Goal: Transaction & Acquisition: Subscribe to service/newsletter

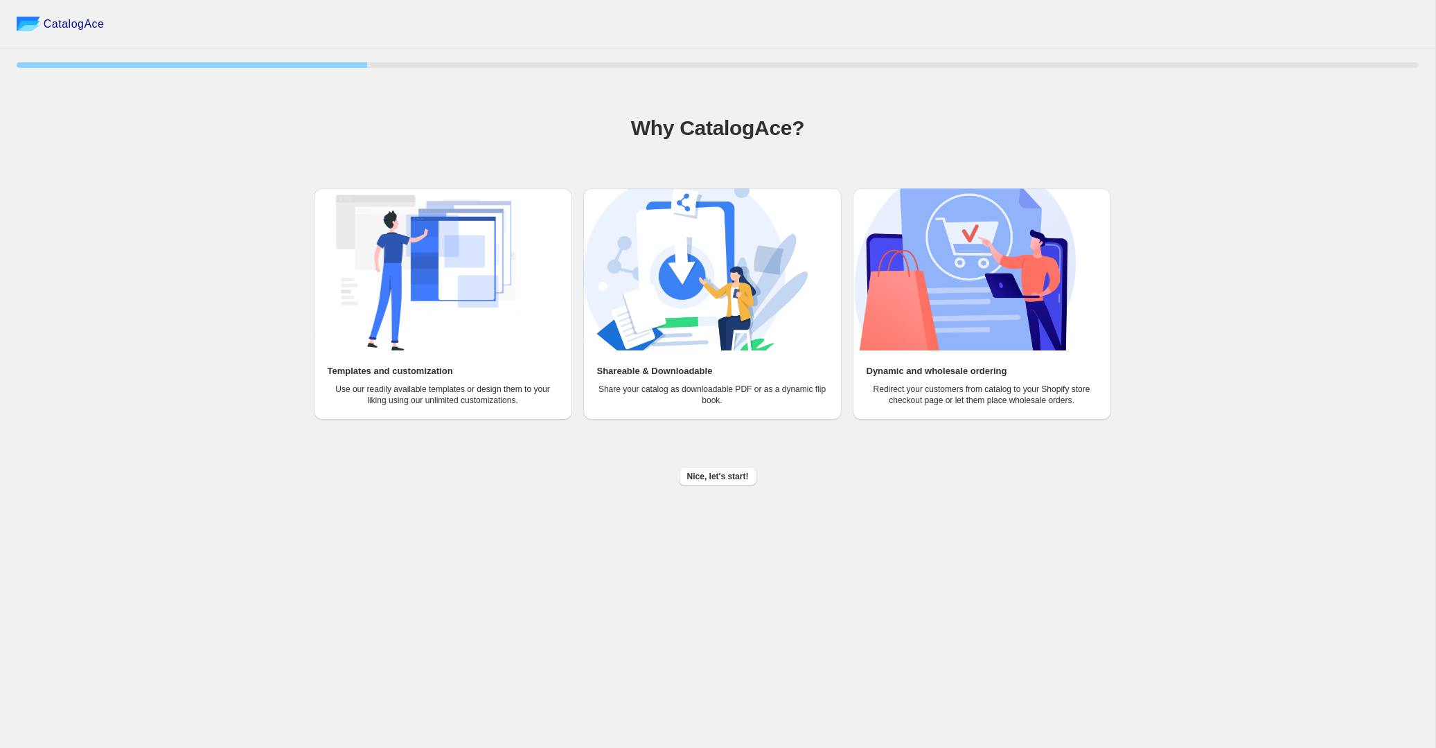
click at [709, 486] on div "25 % Why CatalogAce? Templates and customization Use our readily available temp…" at bounding box center [718, 269] width 1402 height 443
click at [709, 476] on span "Nice, let's start!" at bounding box center [718, 476] width 62 height 11
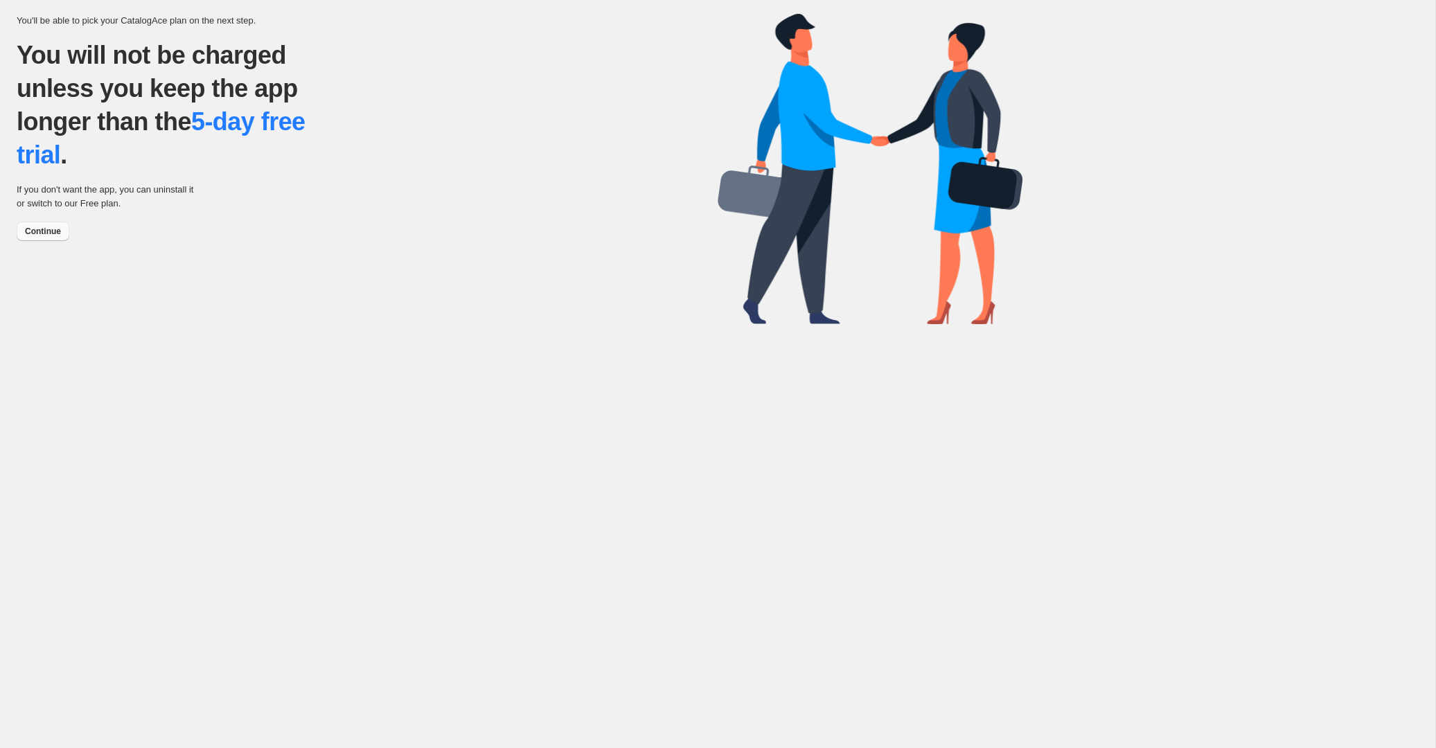
click at [55, 235] on span "Continue" at bounding box center [43, 231] width 36 height 11
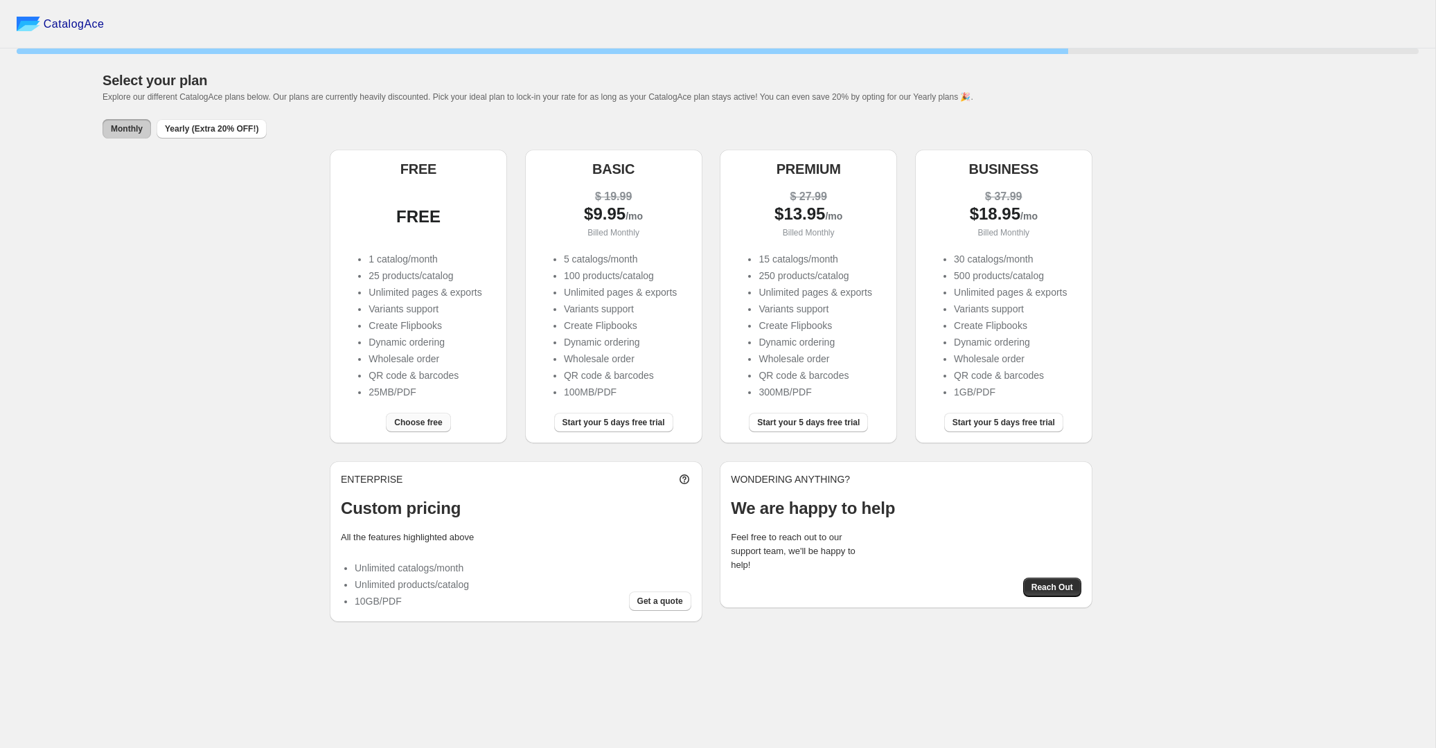
click at [416, 431] on button "Choose free" at bounding box center [418, 422] width 64 height 19
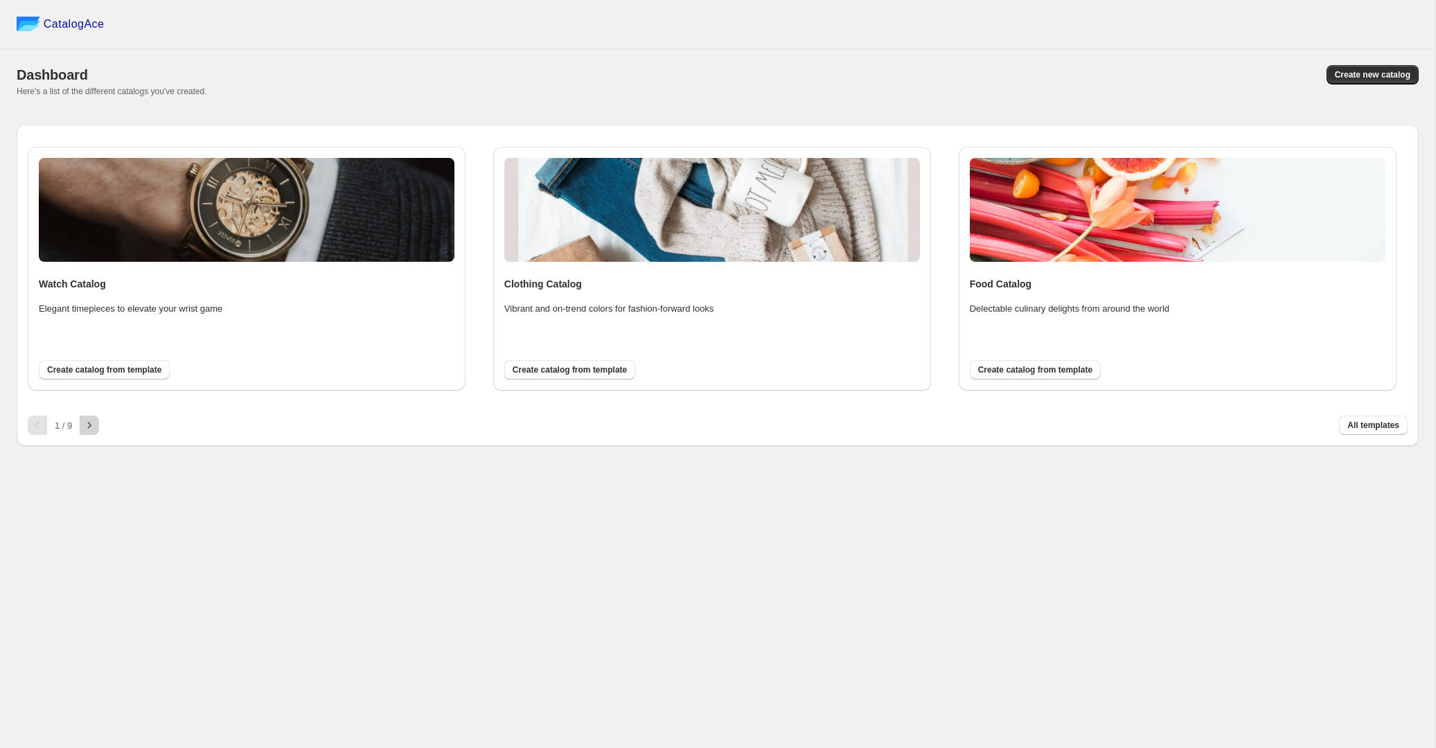
click at [87, 422] on icon "button" at bounding box center [89, 425] width 14 height 14
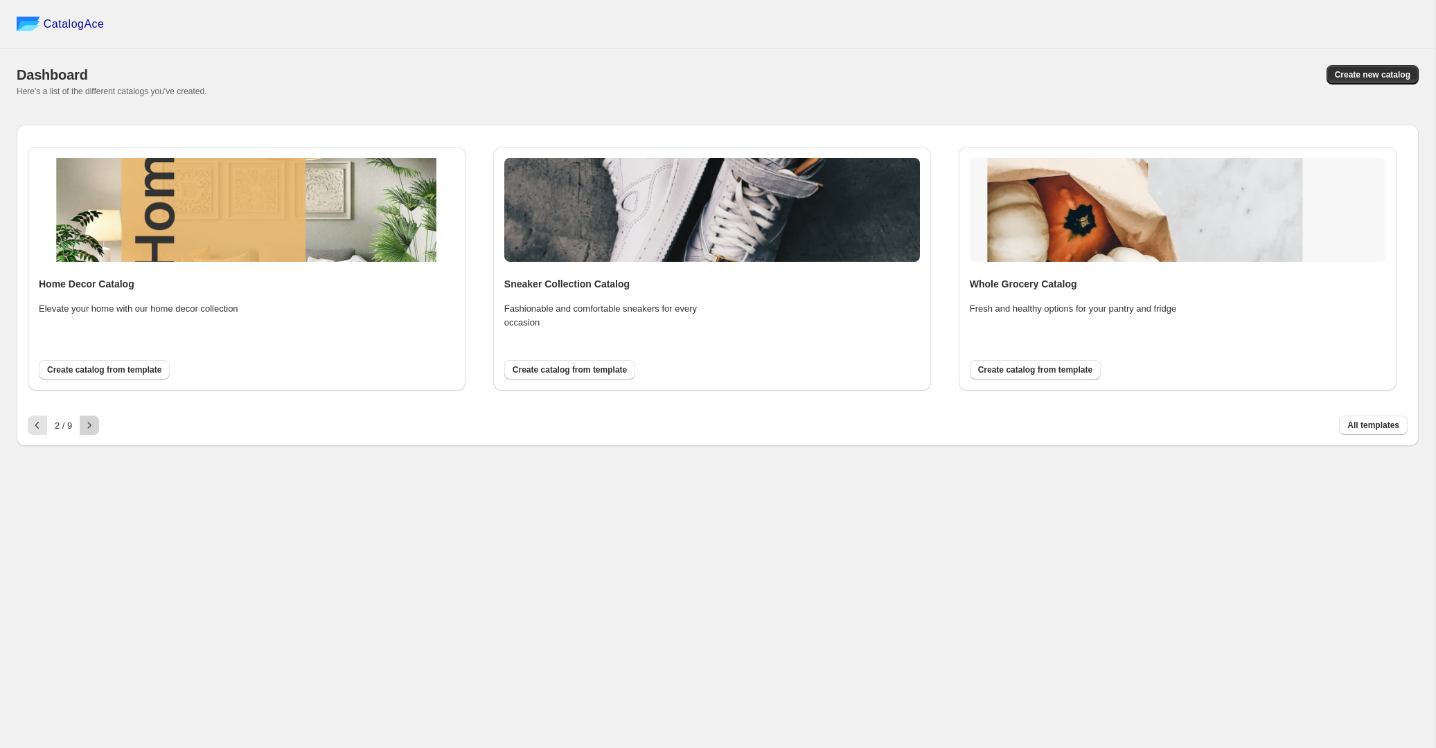
click at [87, 422] on icon "button" at bounding box center [89, 425] width 14 height 14
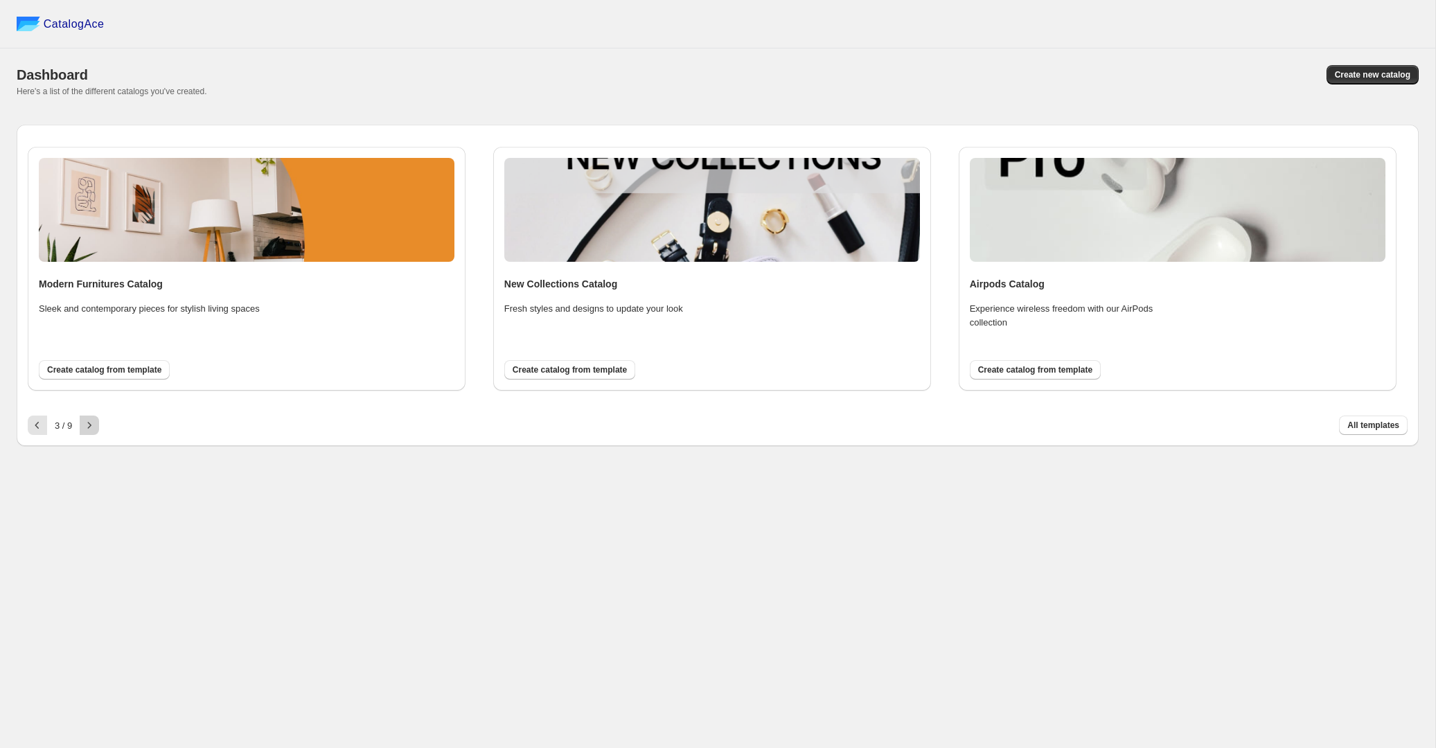
click at [87, 422] on icon "button" at bounding box center [89, 425] width 14 height 14
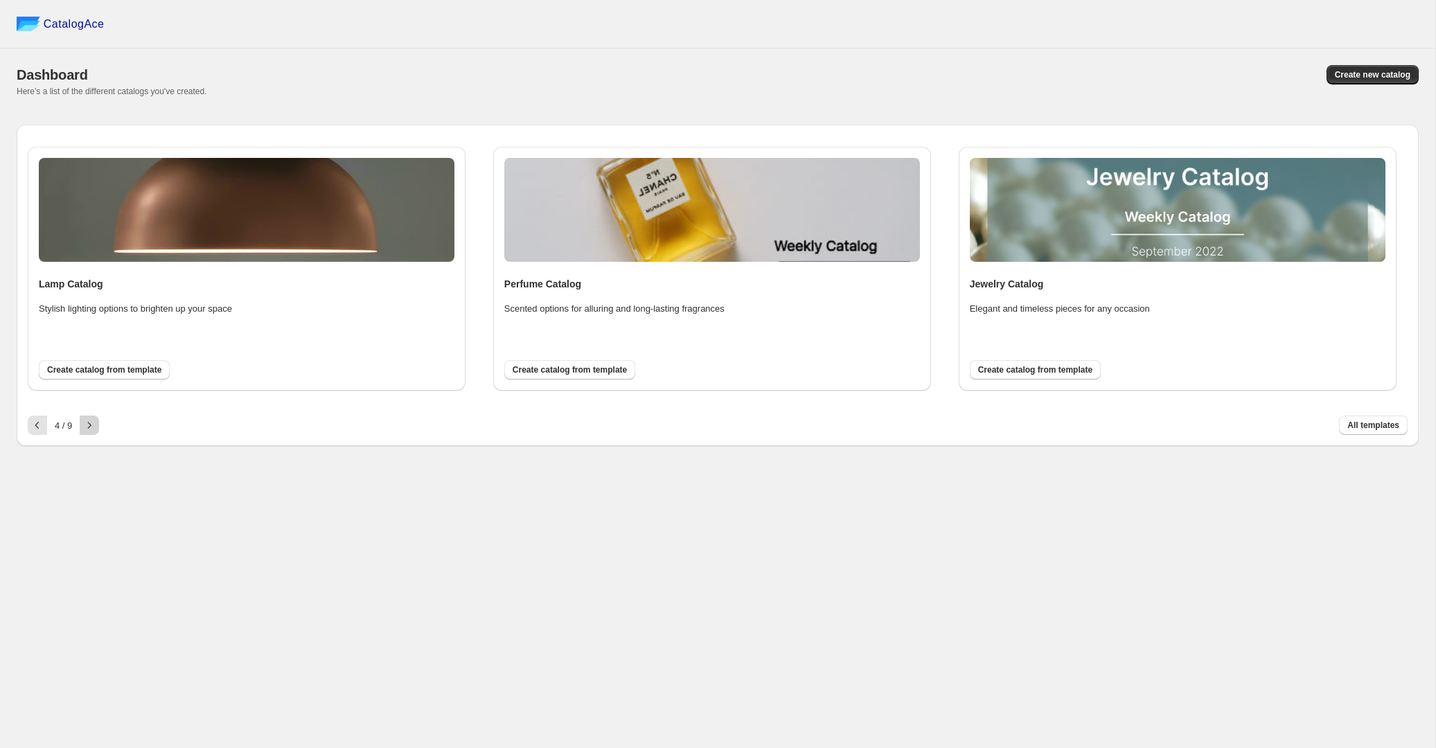
click at [87, 423] on icon "button" at bounding box center [89, 425] width 14 height 14
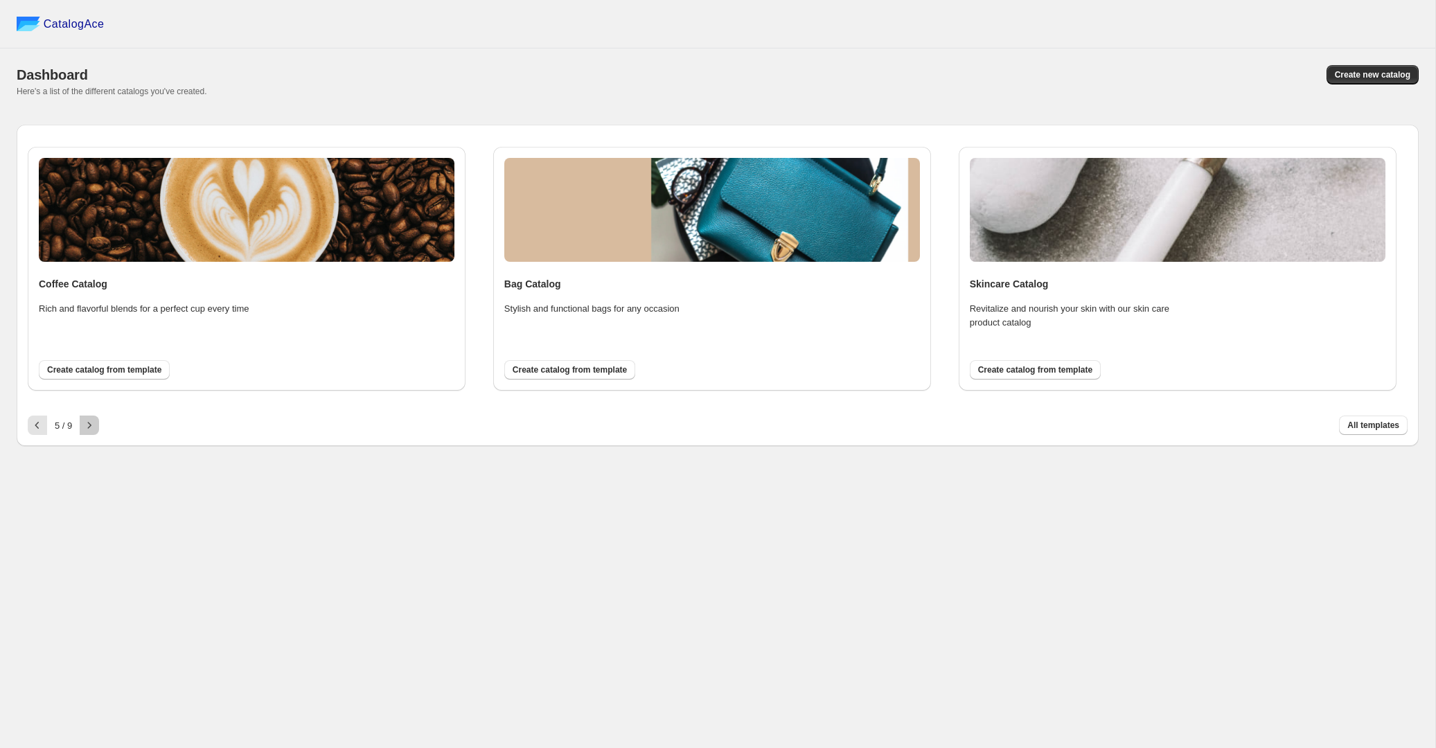
click at [87, 423] on icon "button" at bounding box center [89, 425] width 14 height 14
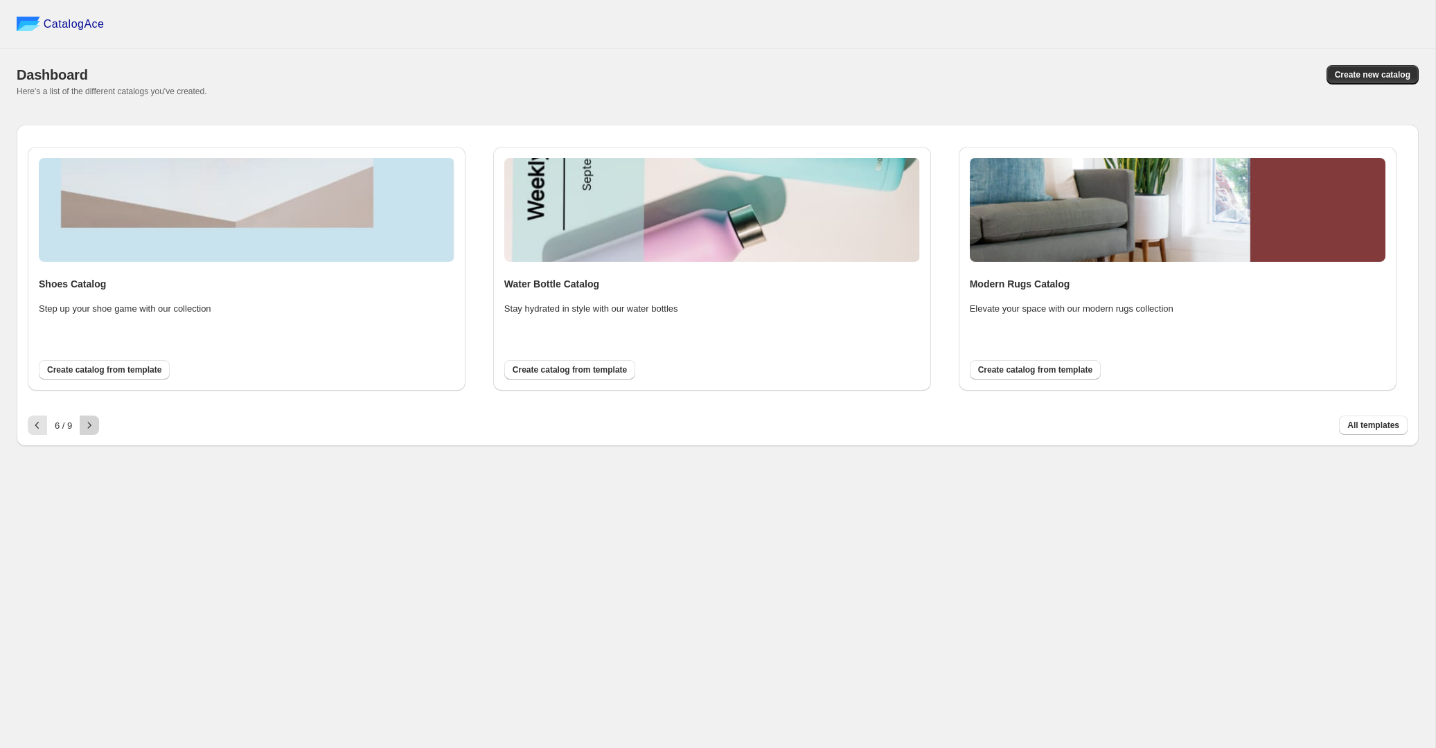
click at [87, 423] on icon "button" at bounding box center [89, 425] width 14 height 14
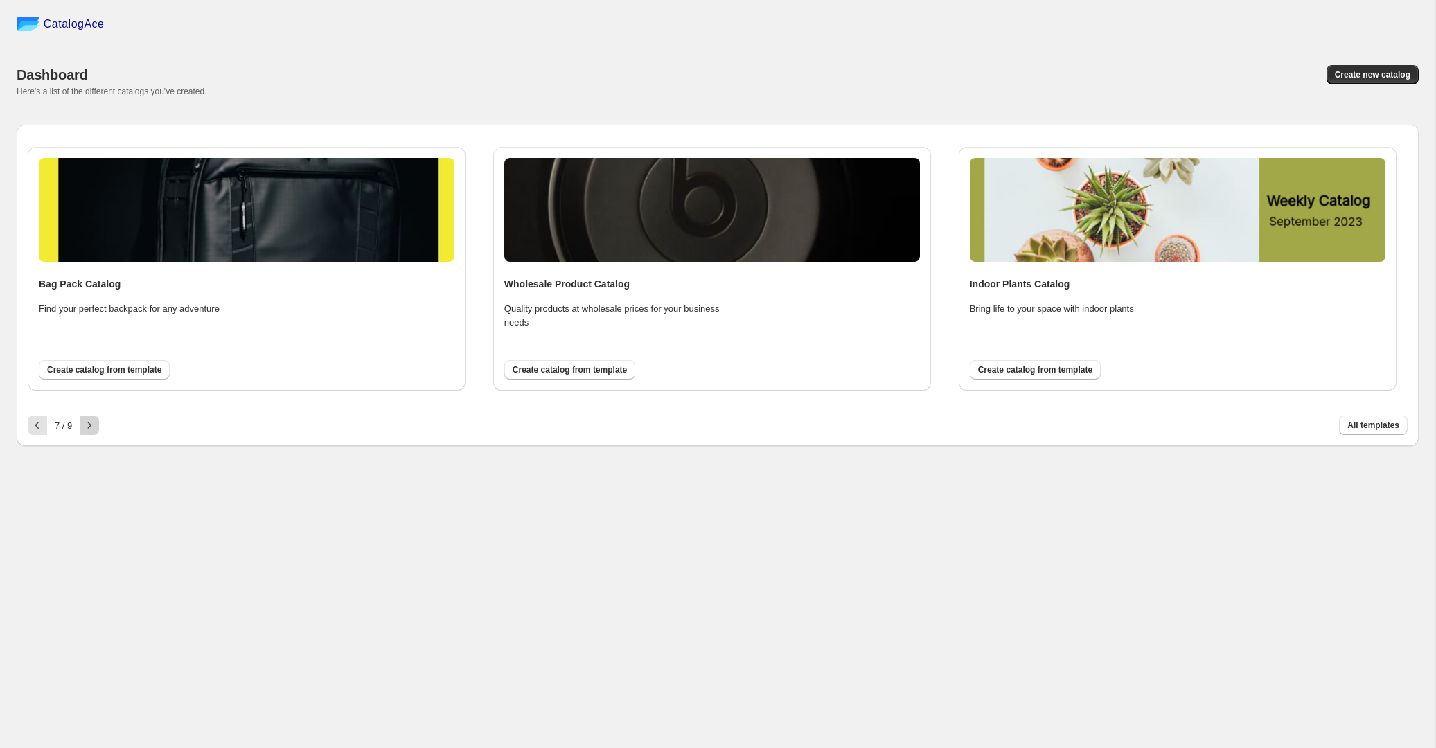
click at [87, 423] on icon "button" at bounding box center [89, 425] width 14 height 14
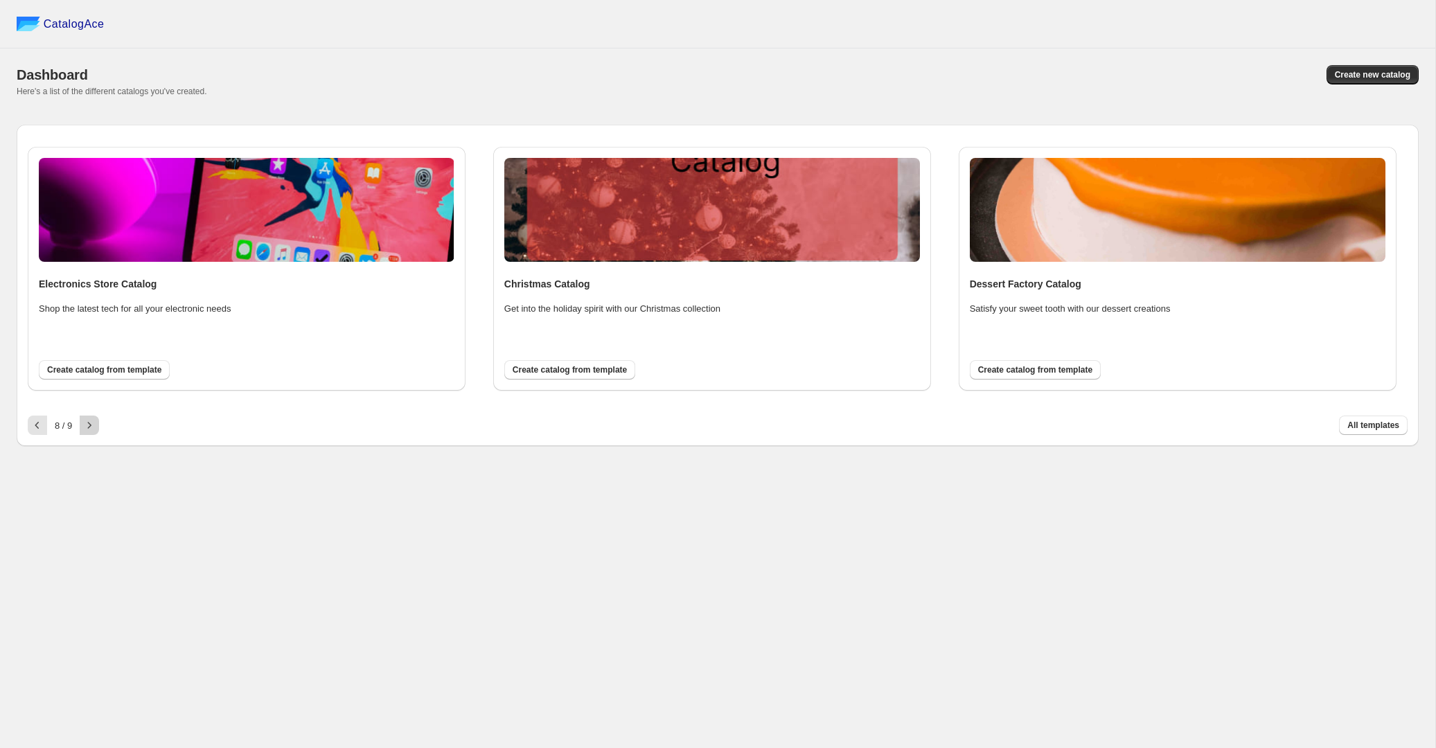
click at [87, 422] on icon "button" at bounding box center [89, 425] width 14 height 14
